Goal: Transaction & Acquisition: Book appointment/travel/reservation

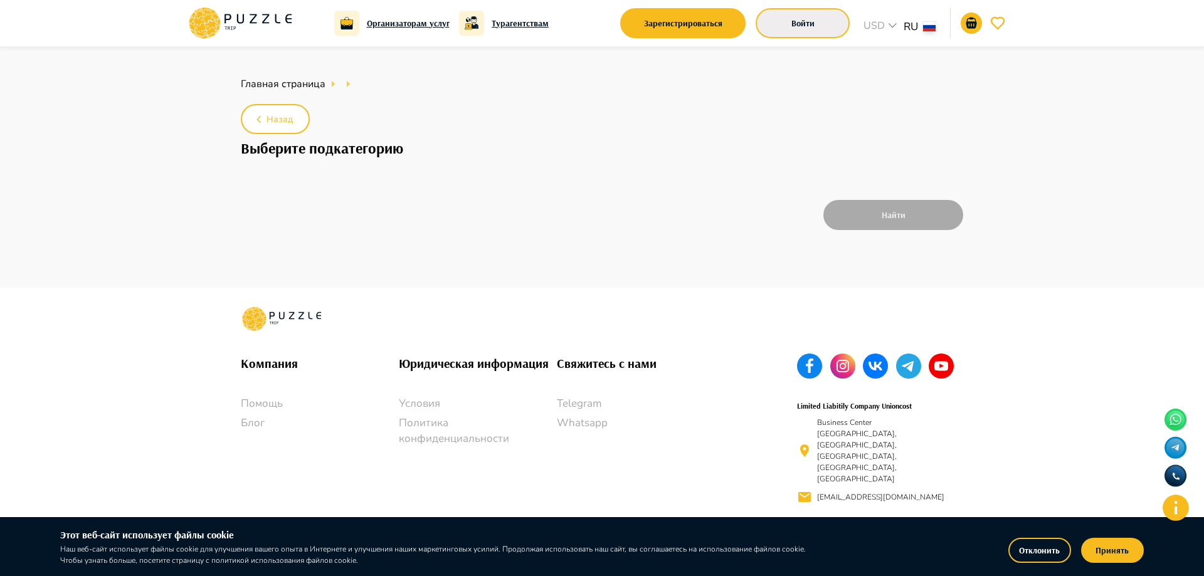
click at [808, 23] on button "Войти" at bounding box center [803, 23] width 94 height 30
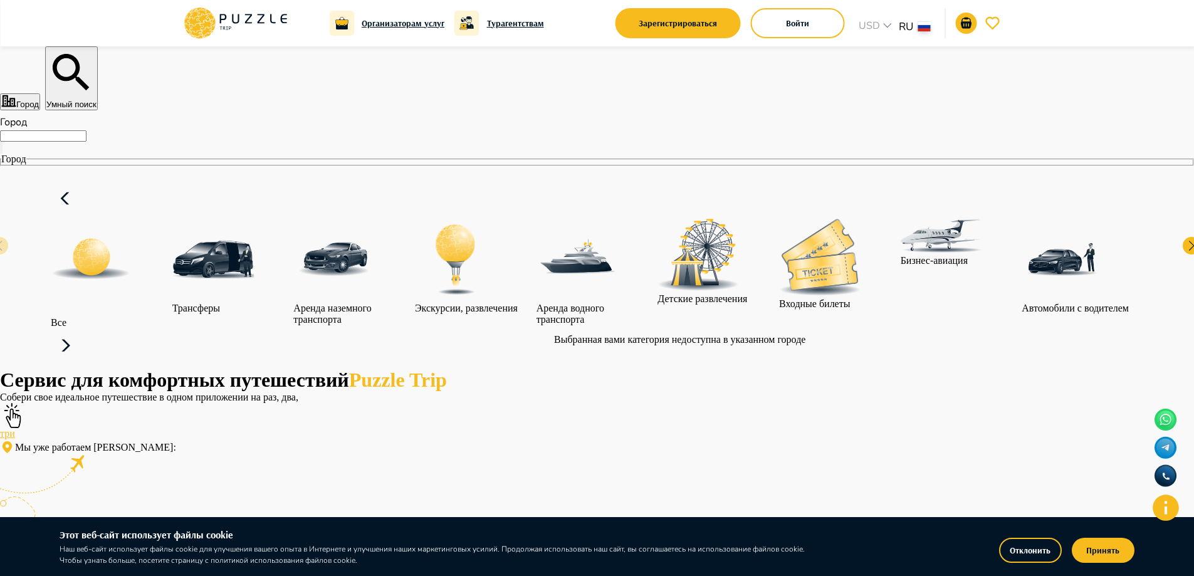
click at [518, 264] on div "Экскурсии, развлечения" at bounding box center [466, 266] width 103 height 95
click at [518, 300] on div "Экскурсии, развлечения" at bounding box center [466, 266] width 103 height 95
click at [518, 278] on div "Экскурсии, развлечения" at bounding box center [466, 266] width 103 height 95
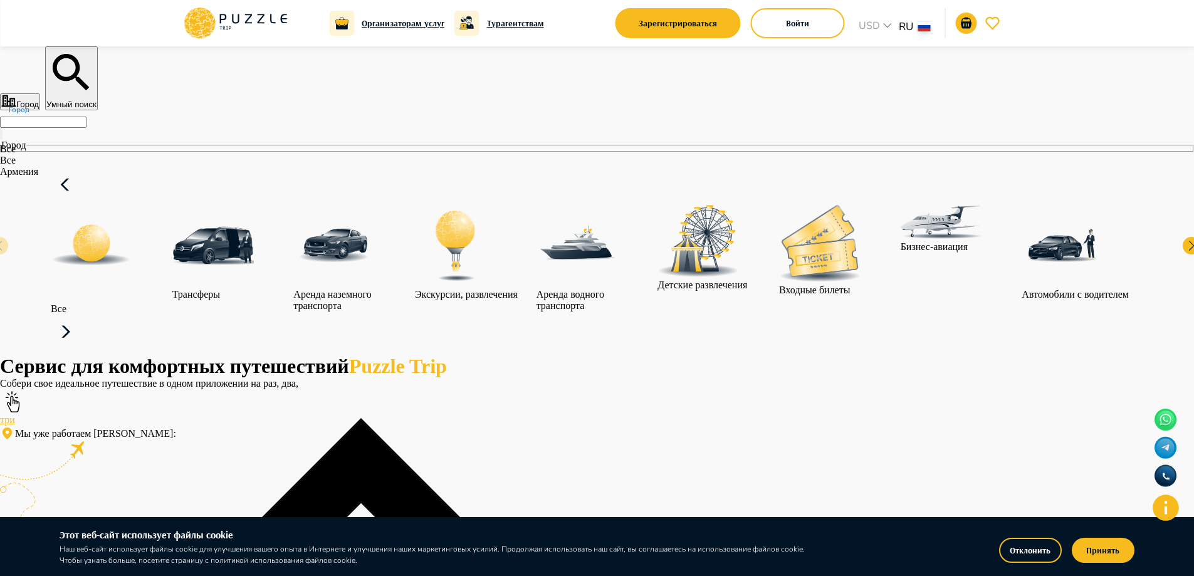
click at [87, 128] on input "Город" at bounding box center [43, 122] width 87 height 11
type input "********"
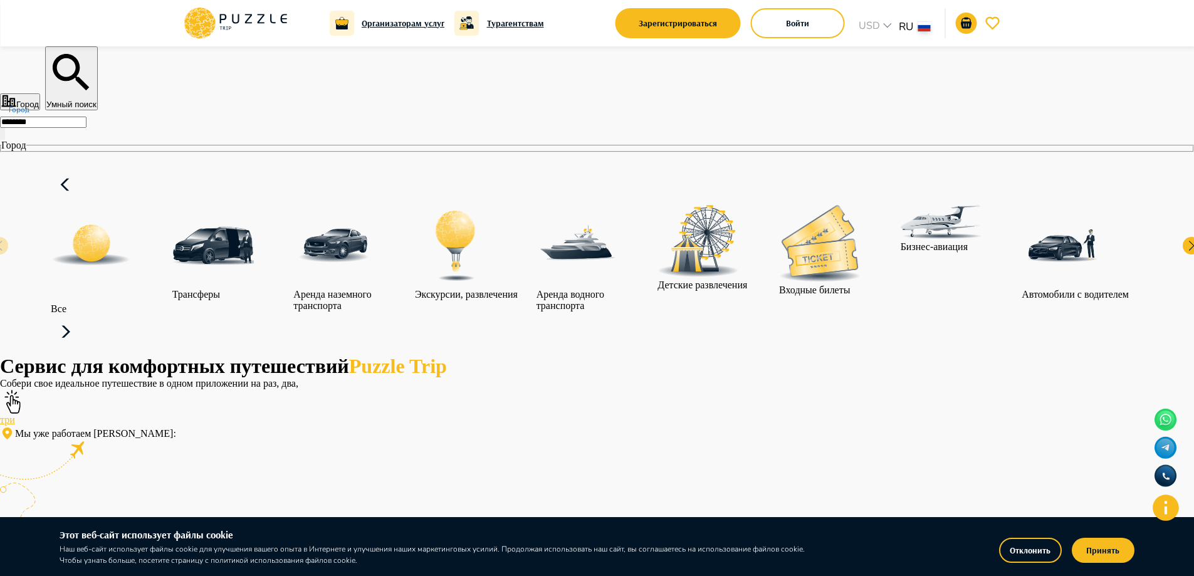
click at [518, 300] on p "Экскурсии, развлечения" at bounding box center [466, 294] width 103 height 11
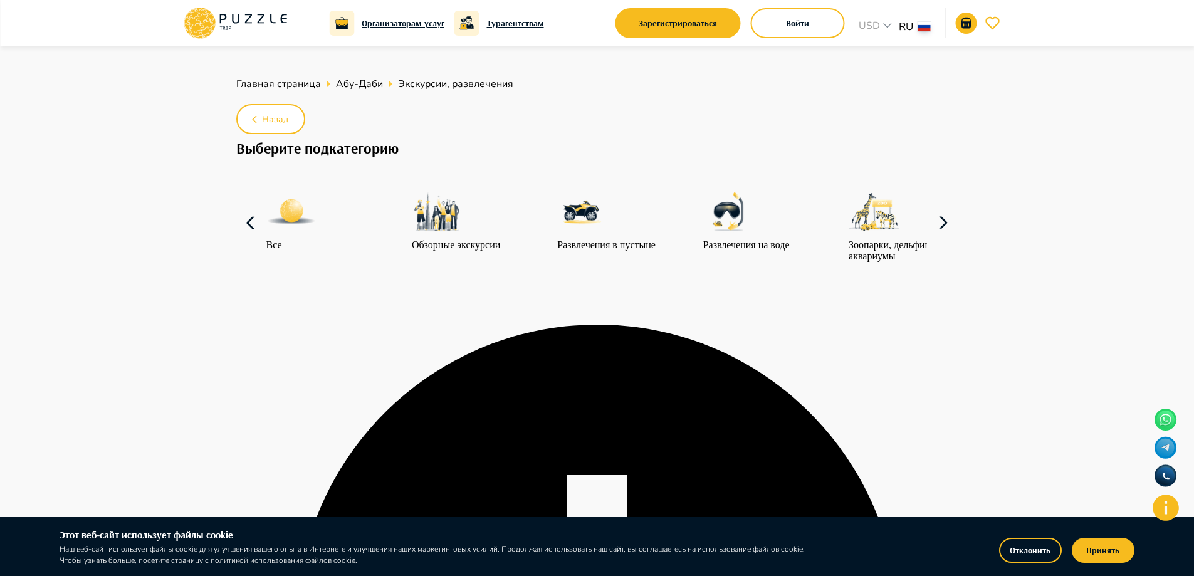
click at [945, 238] on icon at bounding box center [944, 223] width 30 height 30
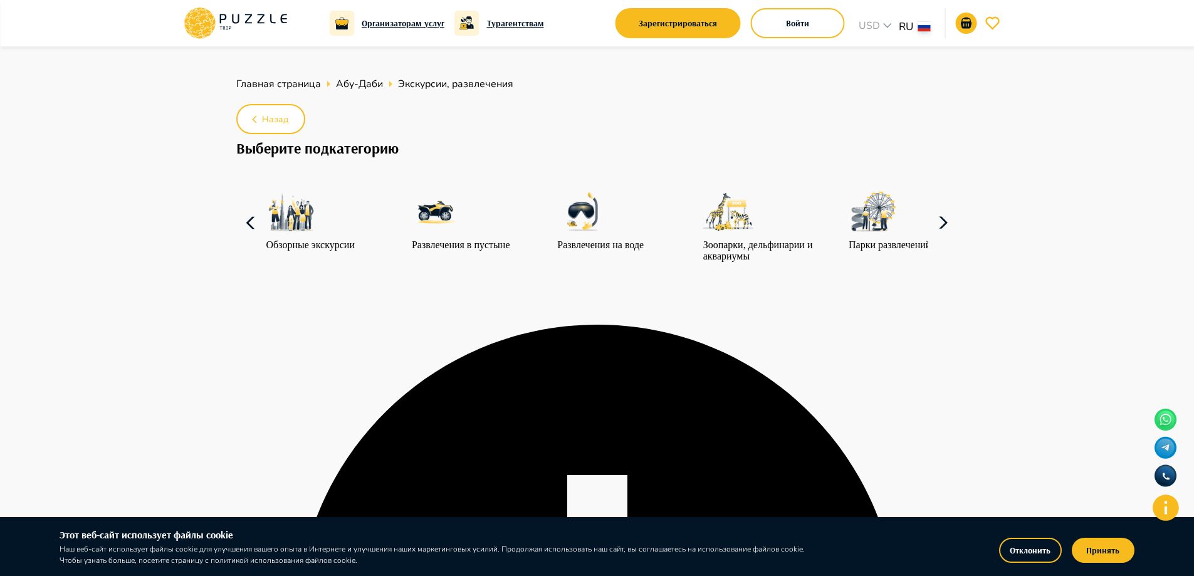
click at [945, 238] on icon at bounding box center [944, 223] width 30 height 30
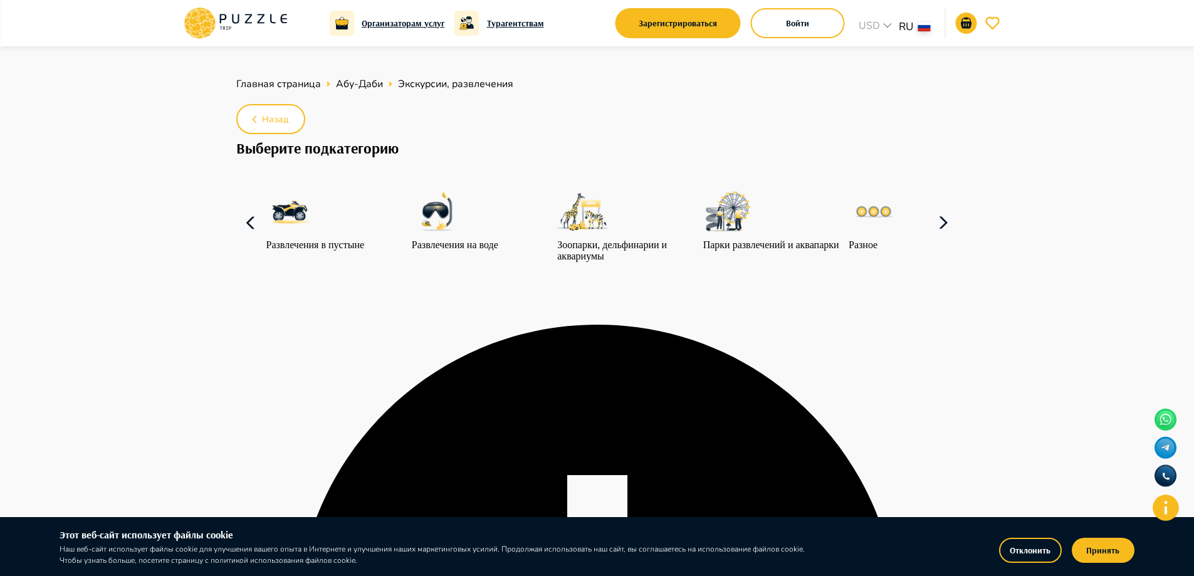
click at [945, 238] on icon at bounding box center [944, 223] width 30 height 30
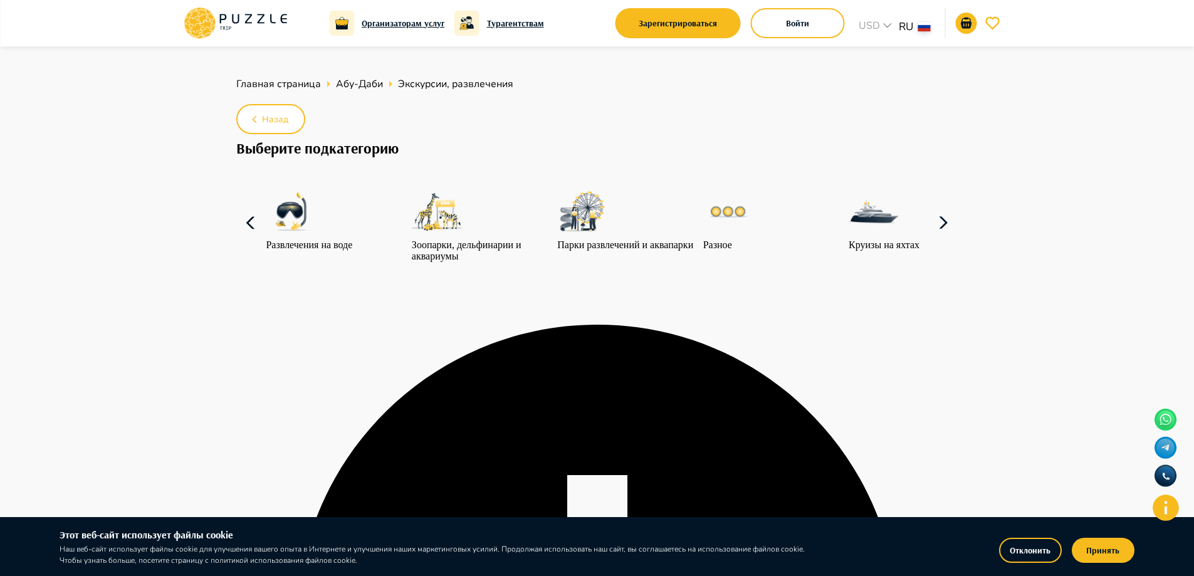
click at [289, 251] on p "Развлечения на воде" at bounding box center [309, 245] width 87 height 11
click at [236, 238] on icon at bounding box center [251, 223] width 30 height 30
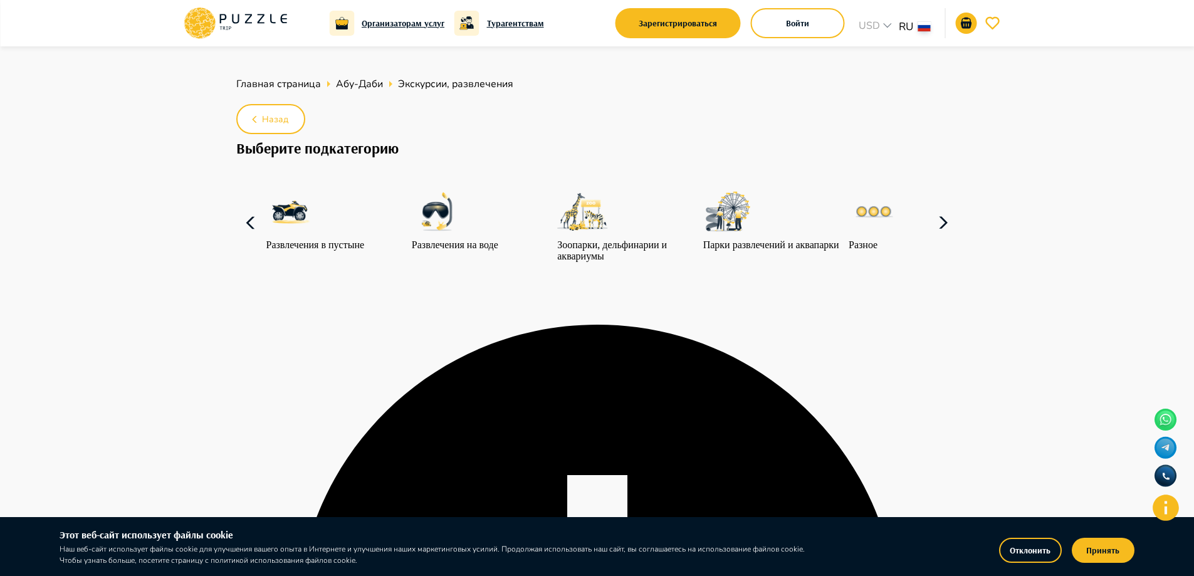
click at [236, 238] on icon at bounding box center [251, 223] width 30 height 30
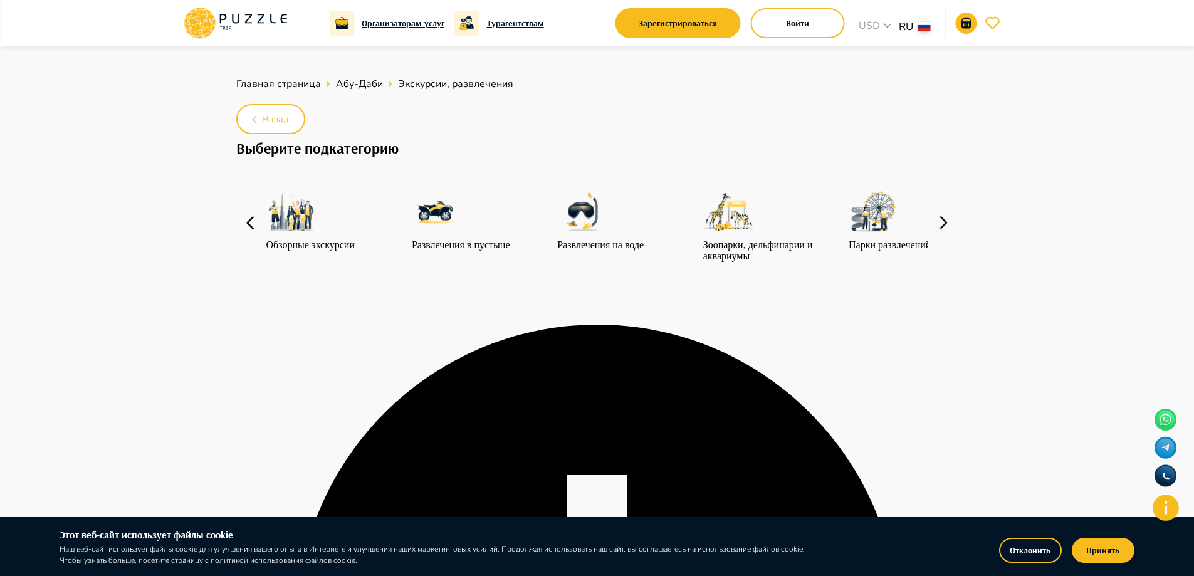
click at [236, 238] on icon at bounding box center [251, 223] width 30 height 30
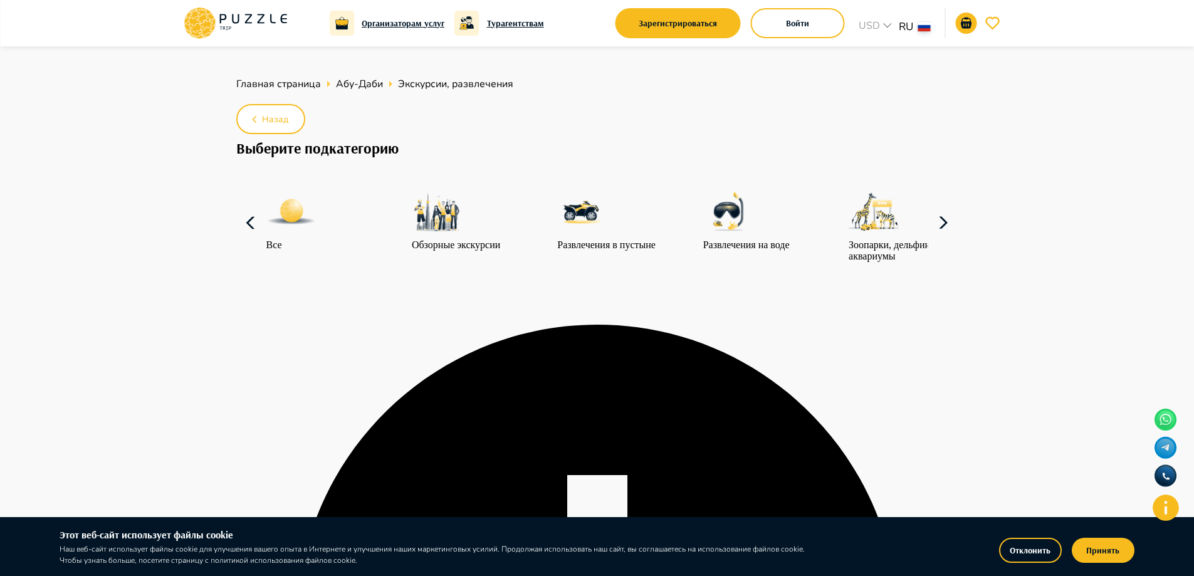
click at [592, 251] on p "Развлечения в пустыне" at bounding box center [606, 245] width 98 height 11
type input "**********"
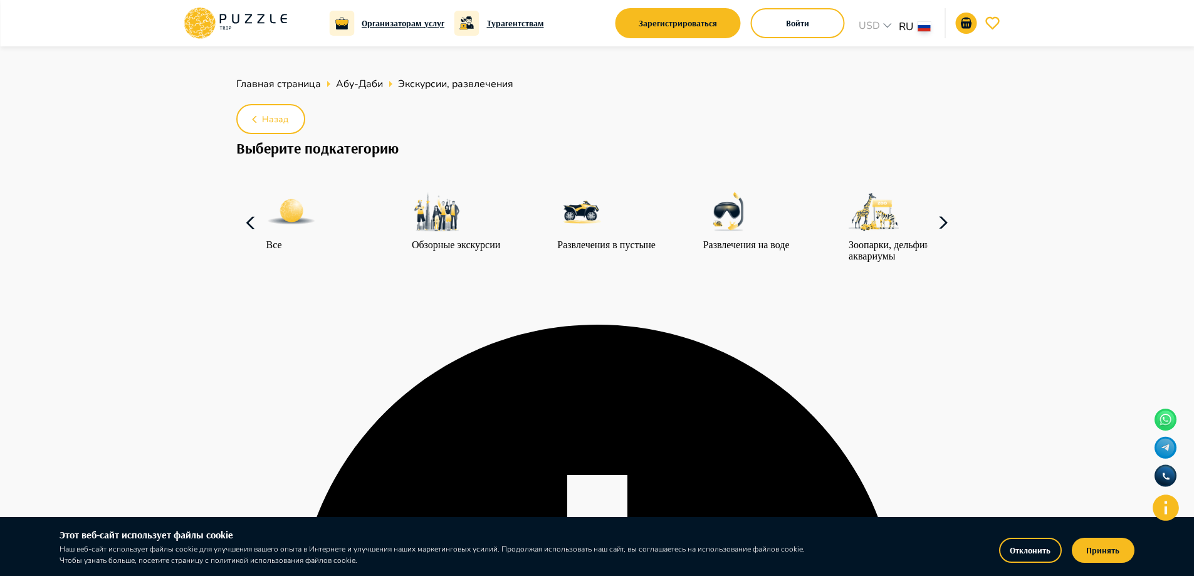
drag, startPoint x: 724, startPoint y: 455, endPoint x: 972, endPoint y: 105, distance: 428.1
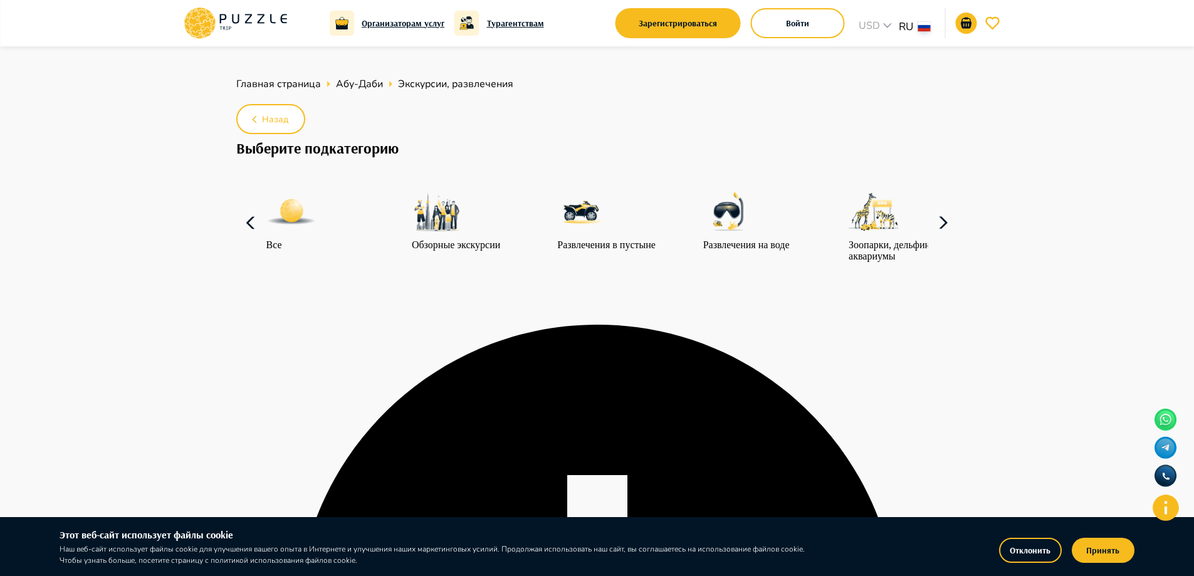
click at [377, 265] on div "Все Обзорные экскурсии Развлечения в пустыне Развлечения на воде Зоопарки, дель…" at bounding box center [597, 224] width 662 height 80
click at [412, 251] on div "Обзорные экскурсии" at bounding box center [456, 219] width 88 height 64
